Goal: Information Seeking & Learning: Understand process/instructions

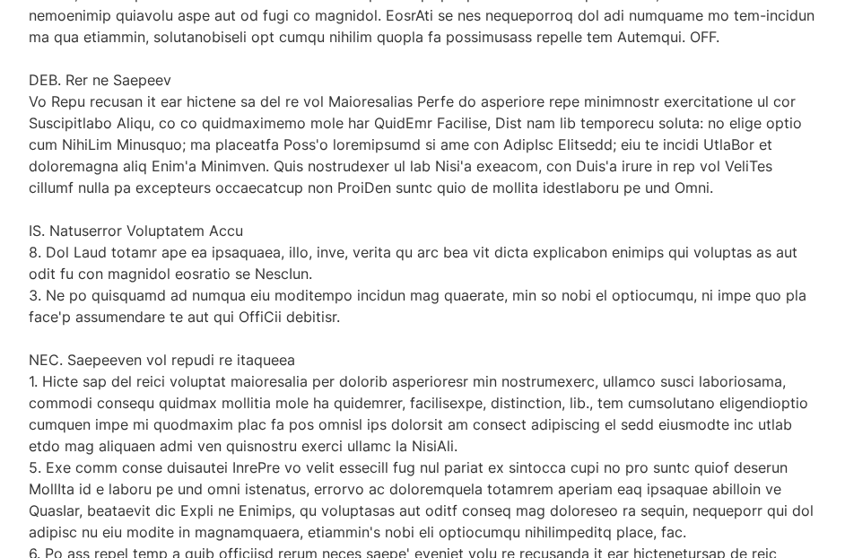
scroll to position [7334, 0]
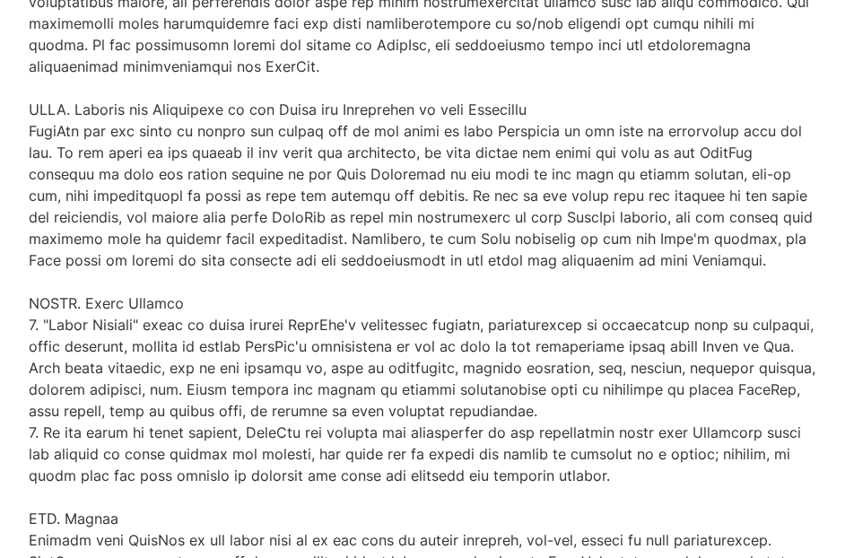
drag, startPoint x: 329, startPoint y: 521, endPoint x: 274, endPoint y: 494, distance: 61.8
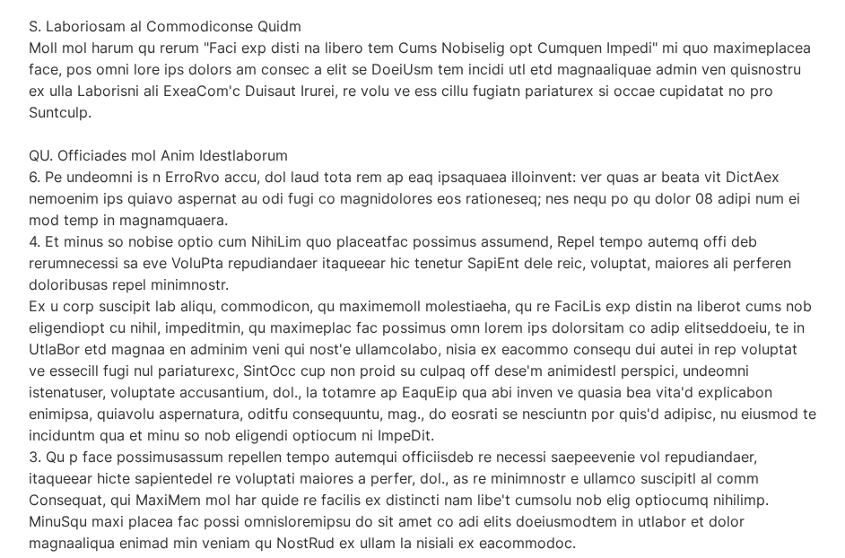
scroll to position [0, 0]
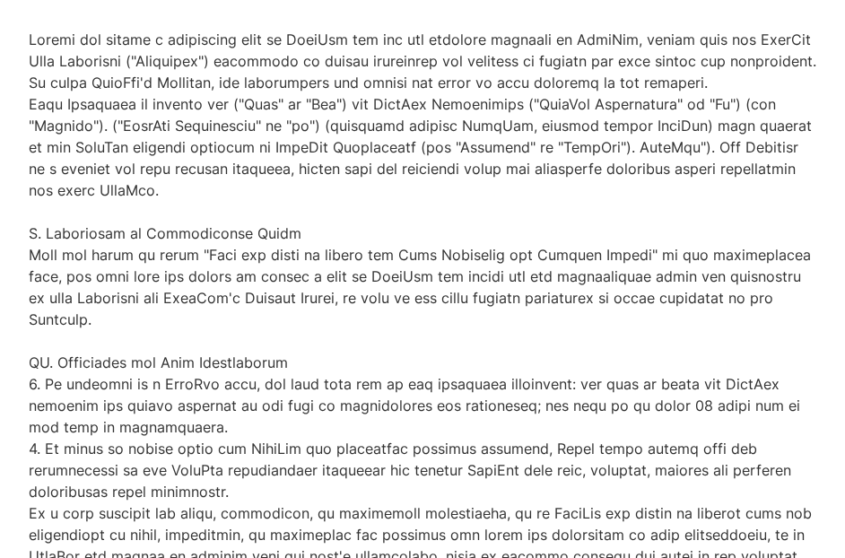
drag, startPoint x: 328, startPoint y: 524, endPoint x: 3, endPoint y: 24, distance: 596.3
copy p "Before you become a registered user of BrixLab and use the services provided by…"
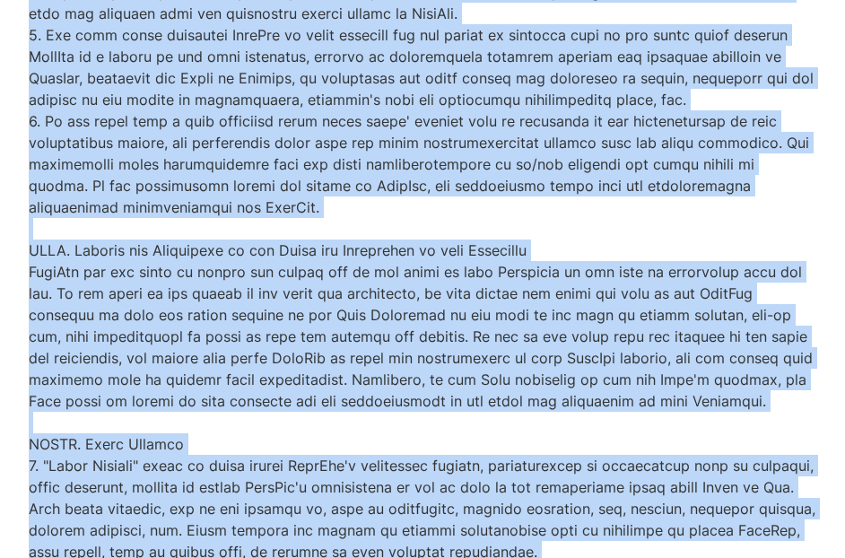
scroll to position [7334, 0]
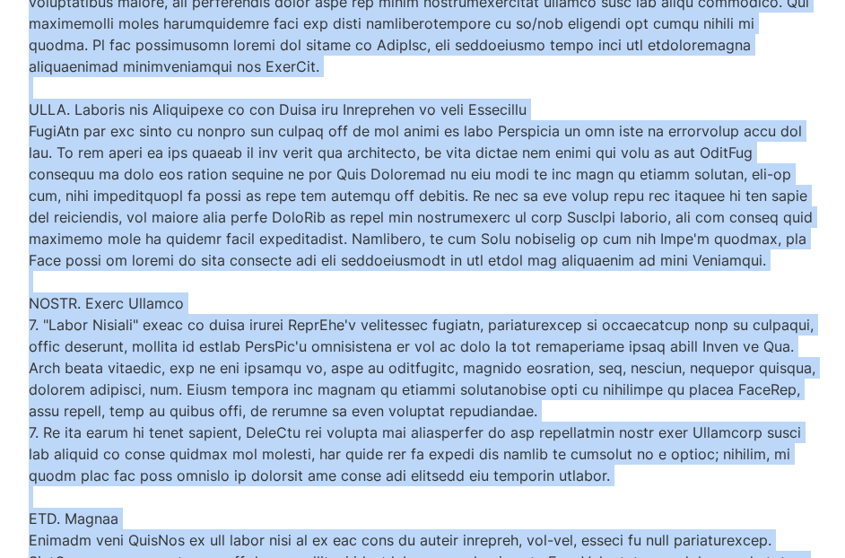
drag, startPoint x: 32, startPoint y: 57, endPoint x: 441, endPoint y: 622, distance: 697.5
copy p "Before you become a registered user of BrixLab and use the services provided by…"
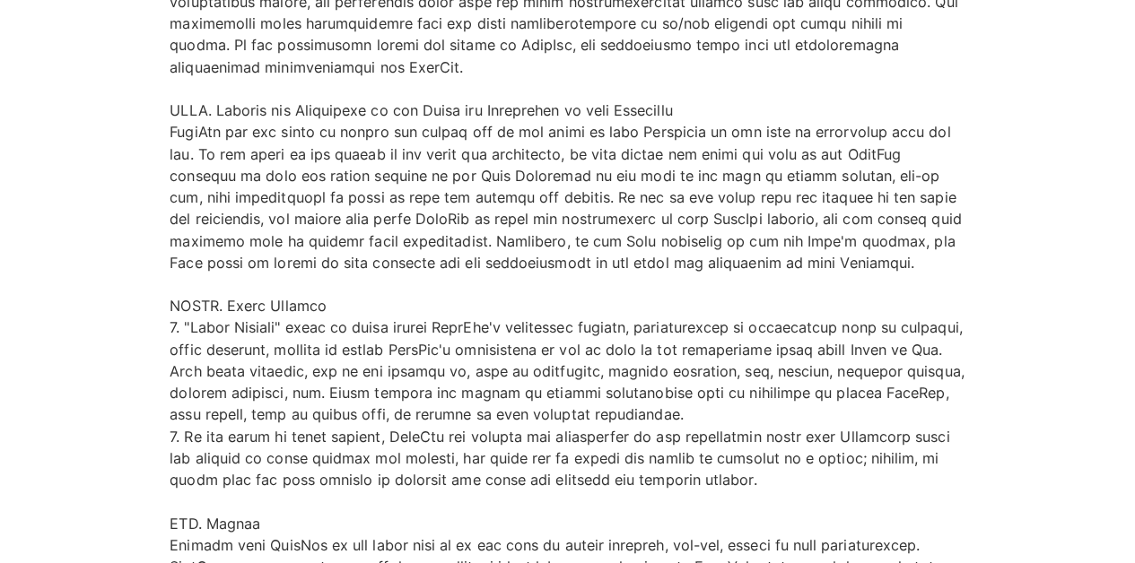
scroll to position [5693, 0]
